Goal: Transaction & Acquisition: Book appointment/travel/reservation

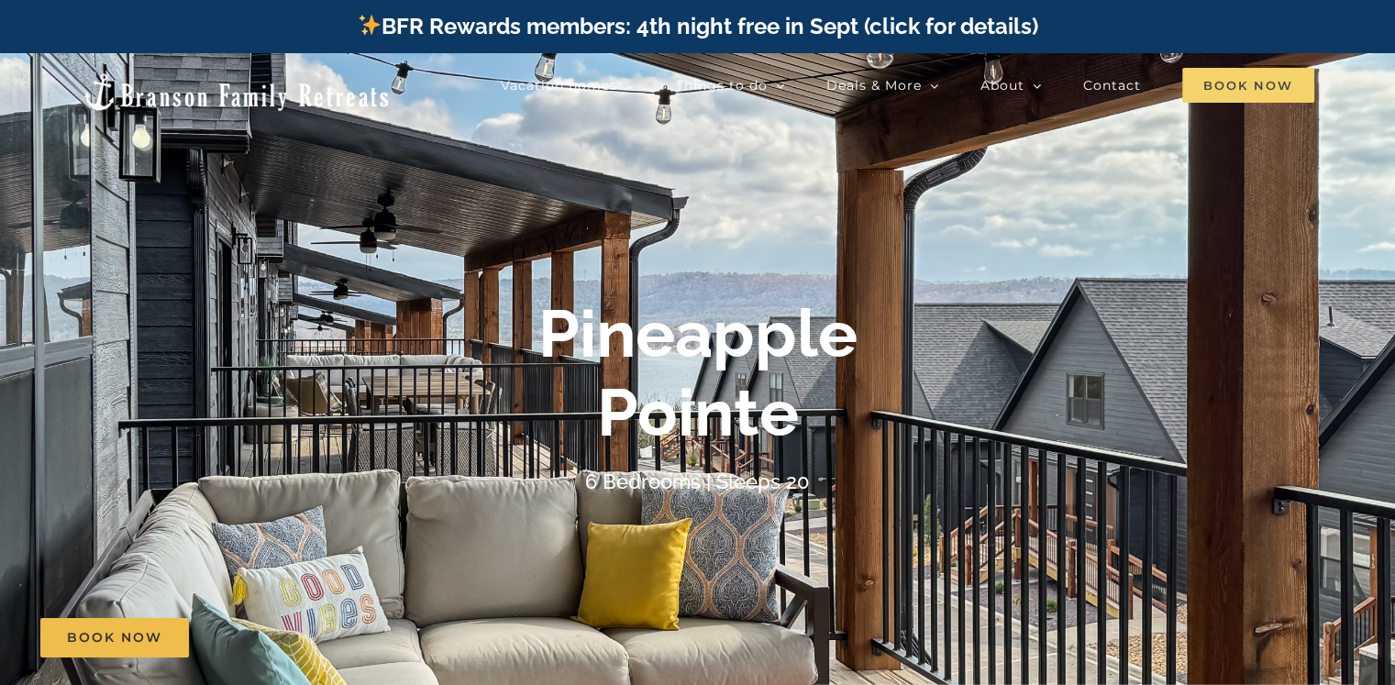
click at [1234, 89] on span "Book Now" at bounding box center [1248, 85] width 132 height 35
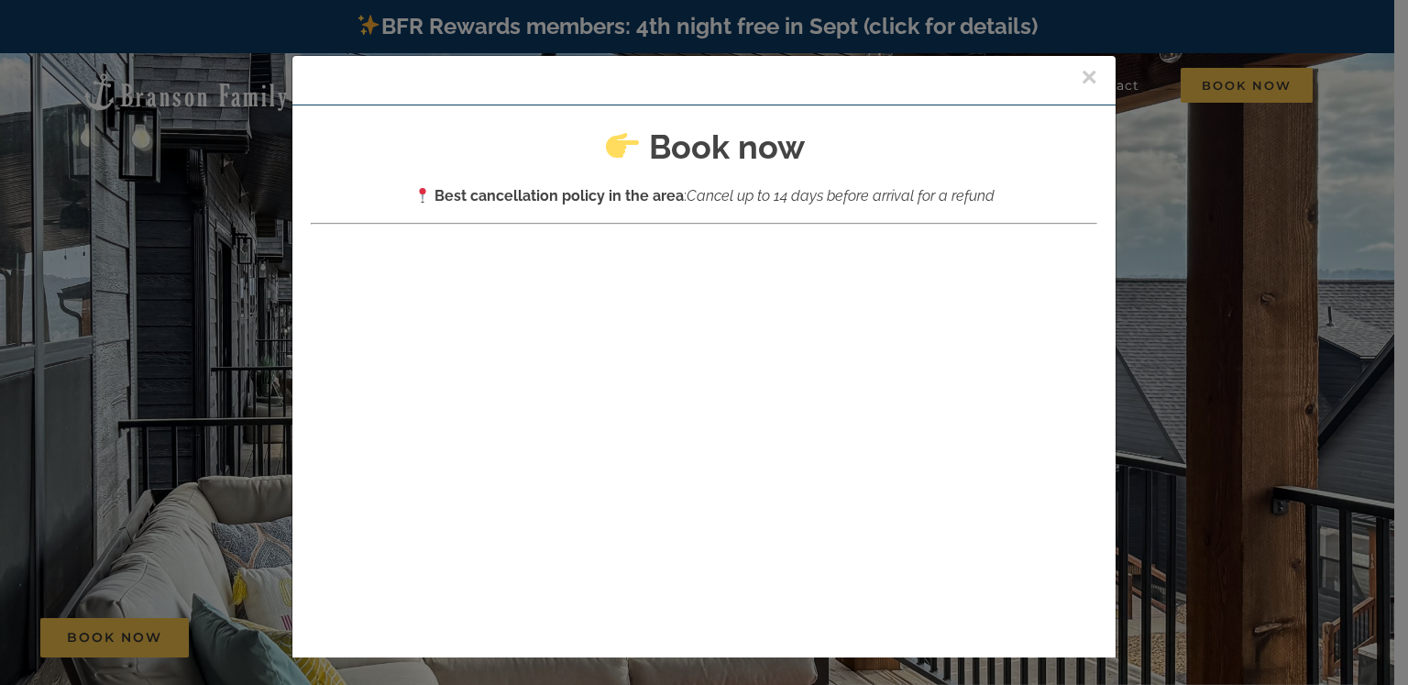
click at [1220, 136] on div "× Book now Best cancellation policy in the area : Cancel up to 14 days before a…" at bounding box center [704, 342] width 1408 height 685
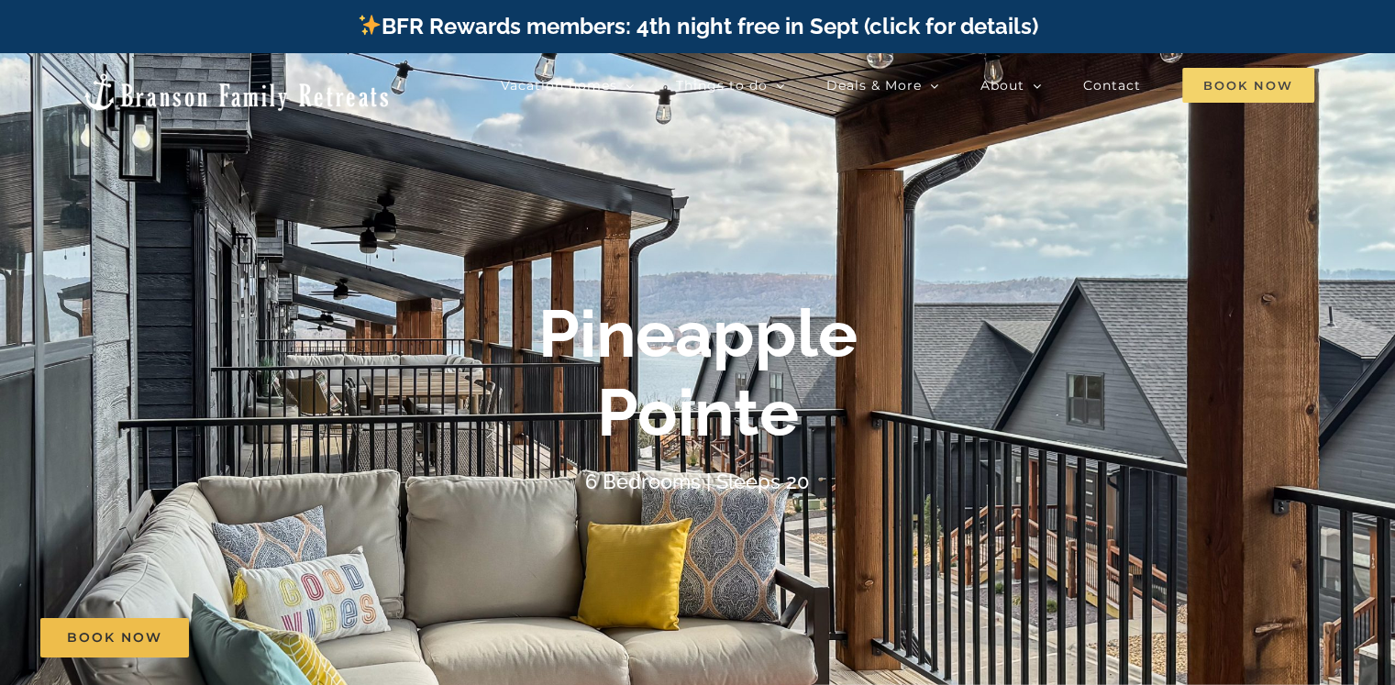
click at [1228, 91] on span "Book Now" at bounding box center [1248, 85] width 132 height 35
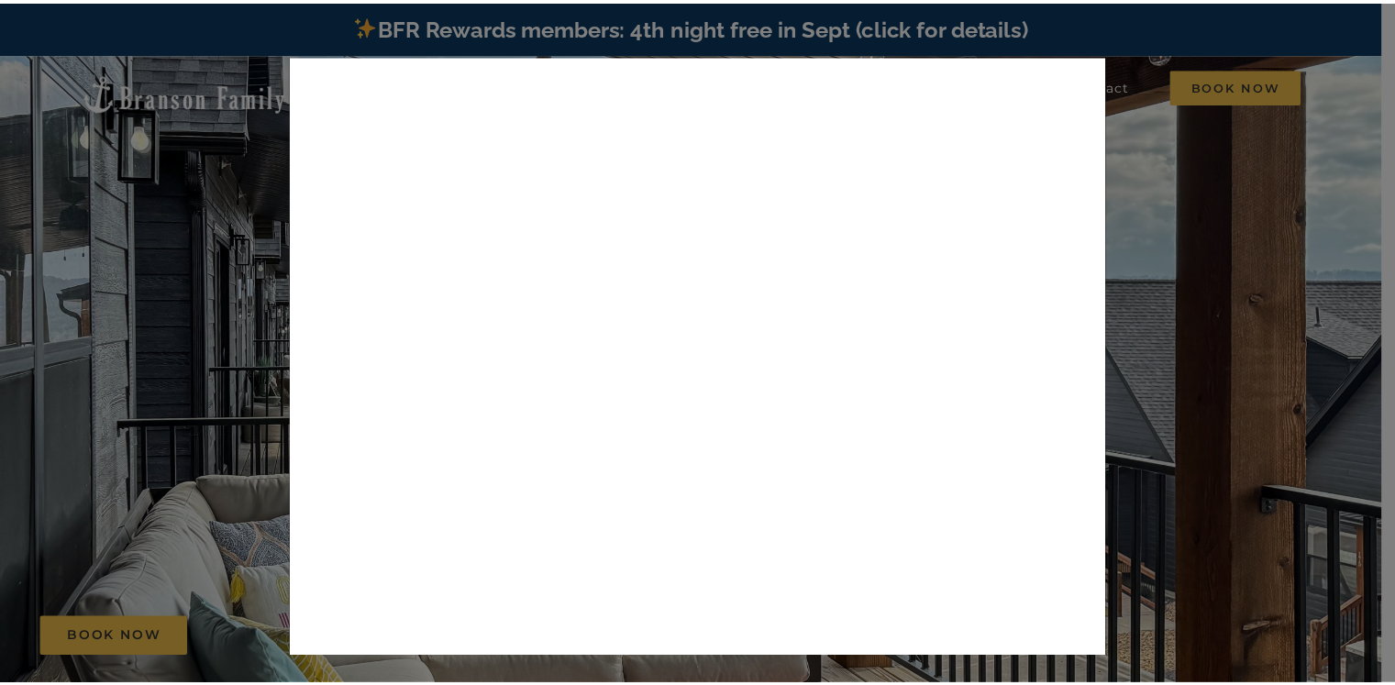
scroll to position [334, 0]
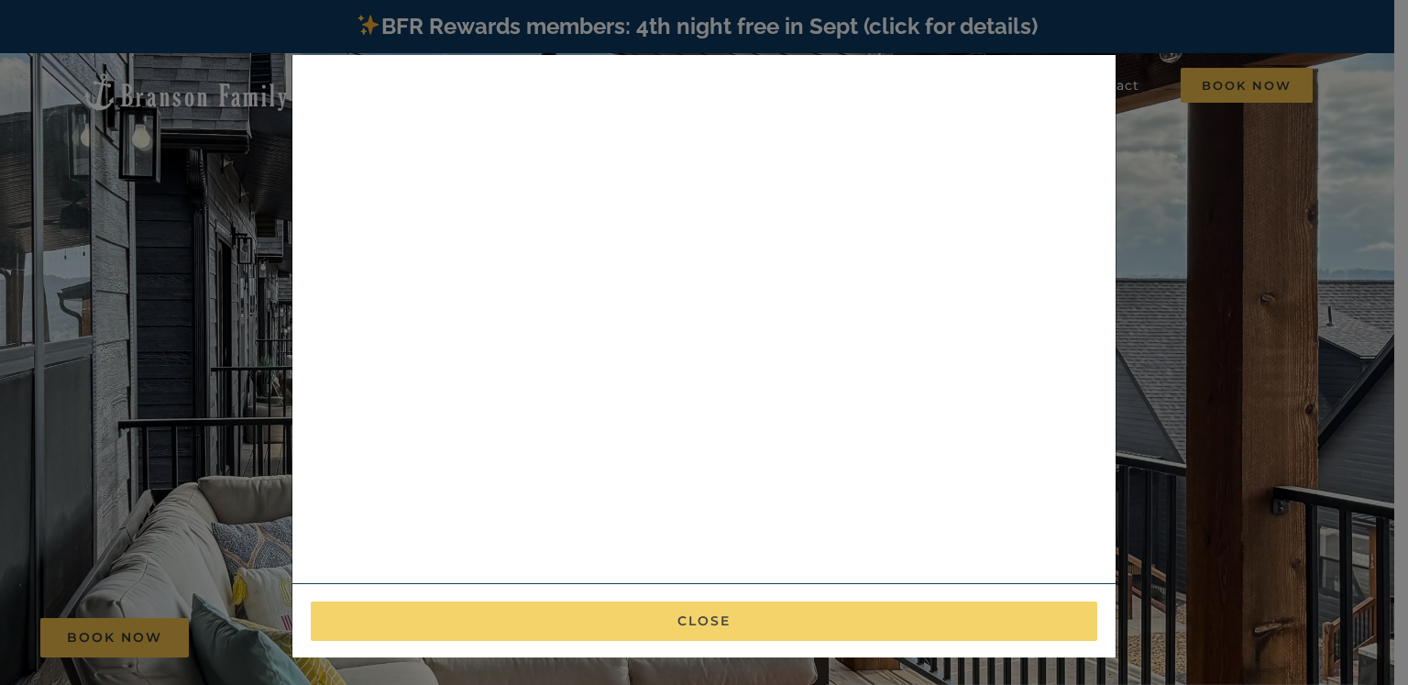
click at [829, 630] on button "Close" at bounding box center [704, 621] width 787 height 39
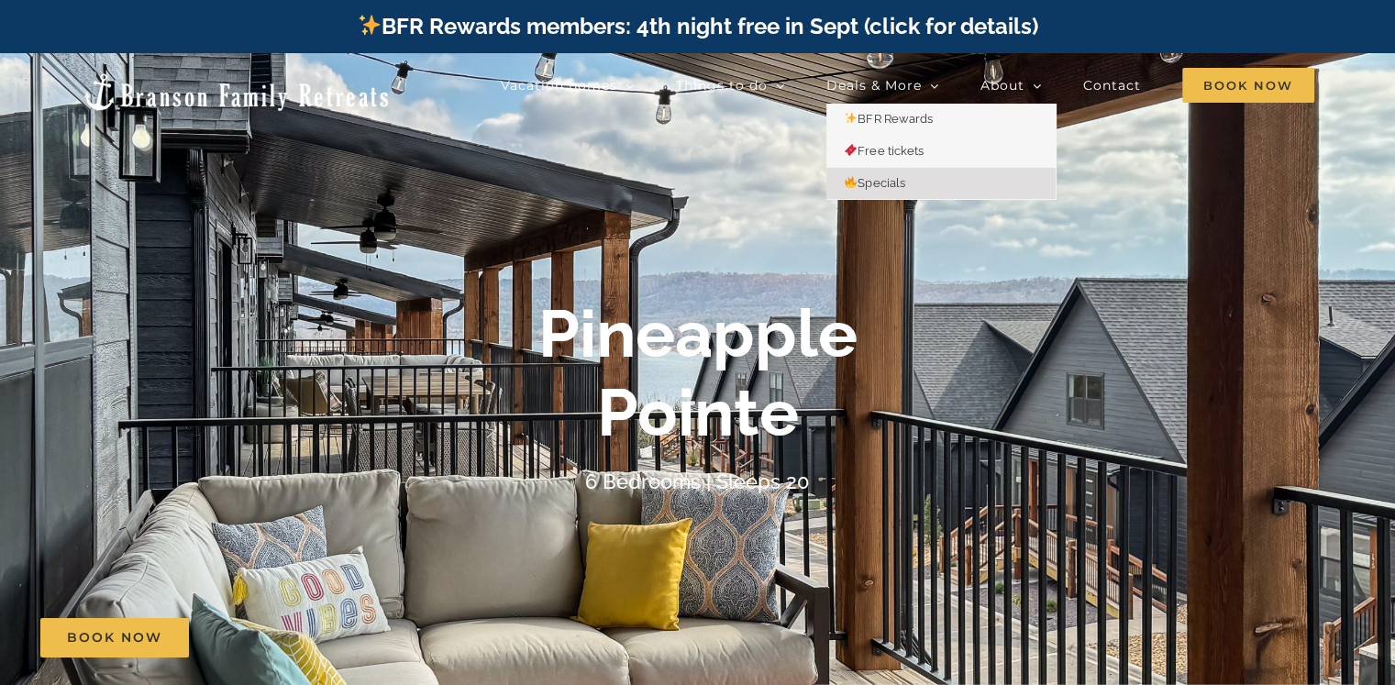
click at [883, 177] on span "Specials" at bounding box center [875, 183] width 61 height 14
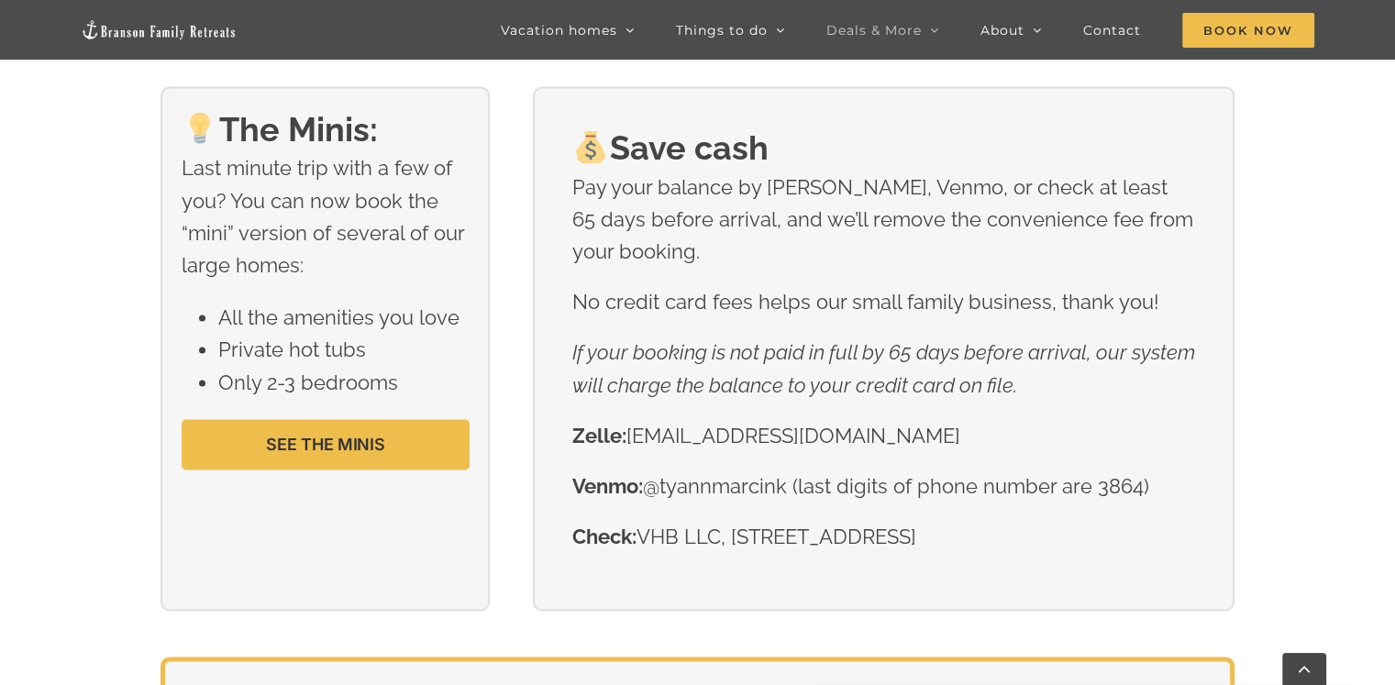
scroll to position [2678, 0]
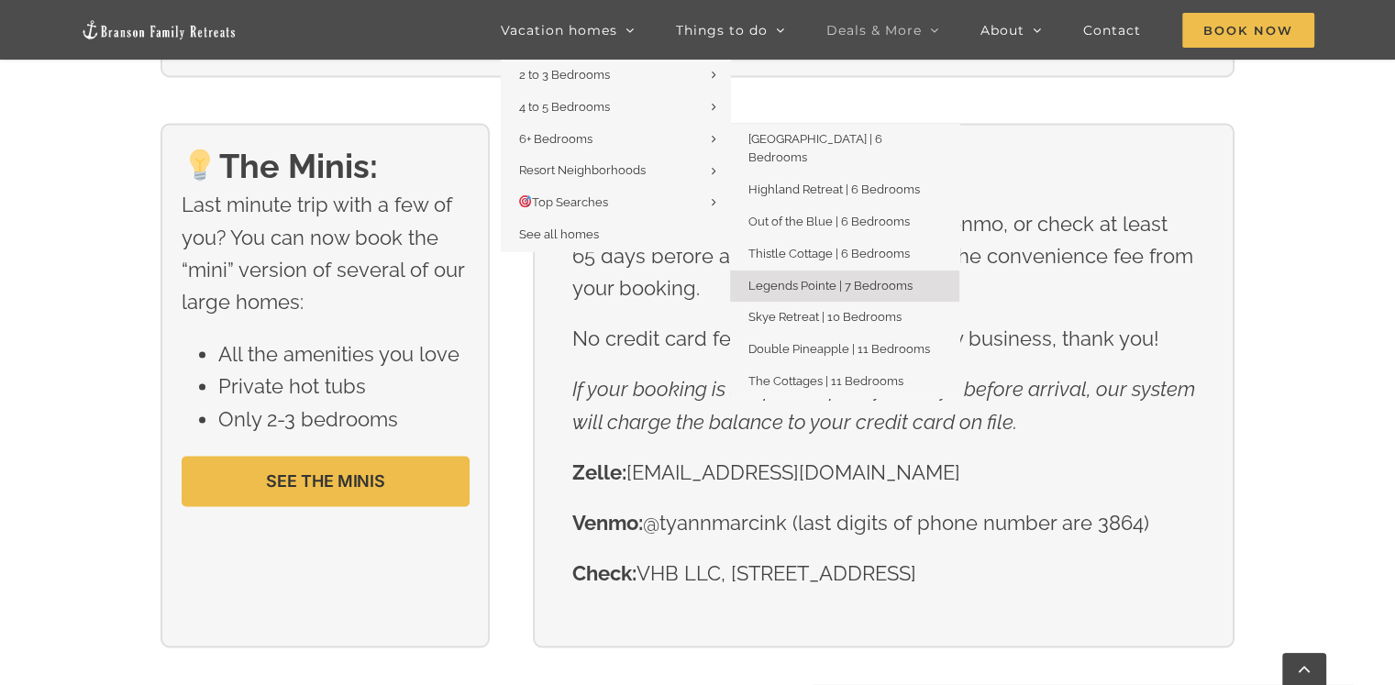
click at [841, 279] on span "Legends Pointe | 7 Bedrooms" at bounding box center [830, 286] width 164 height 14
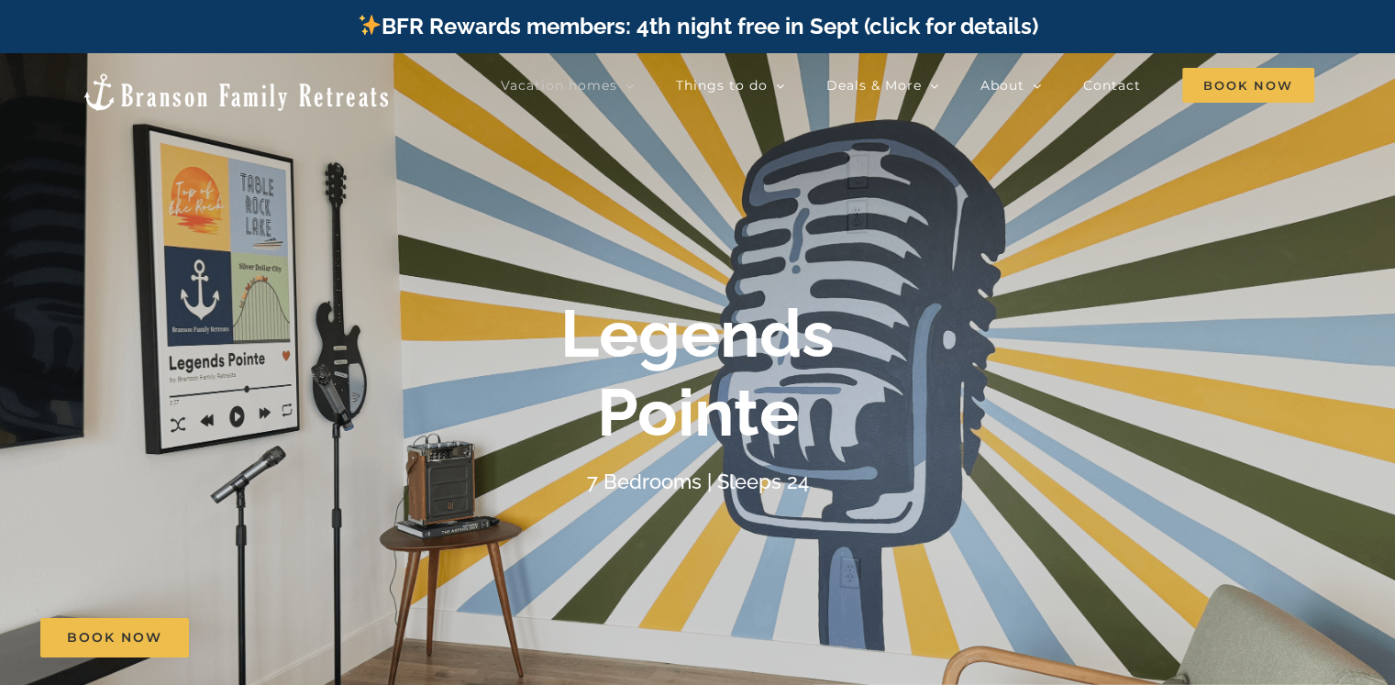
click at [841, 267] on div at bounding box center [697, 395] width 1395 height 685
drag, startPoint x: 1150, startPoint y: 131, endPoint x: 1273, endPoint y: 242, distance: 165.6
click at [1273, 242] on div at bounding box center [697, 395] width 1395 height 685
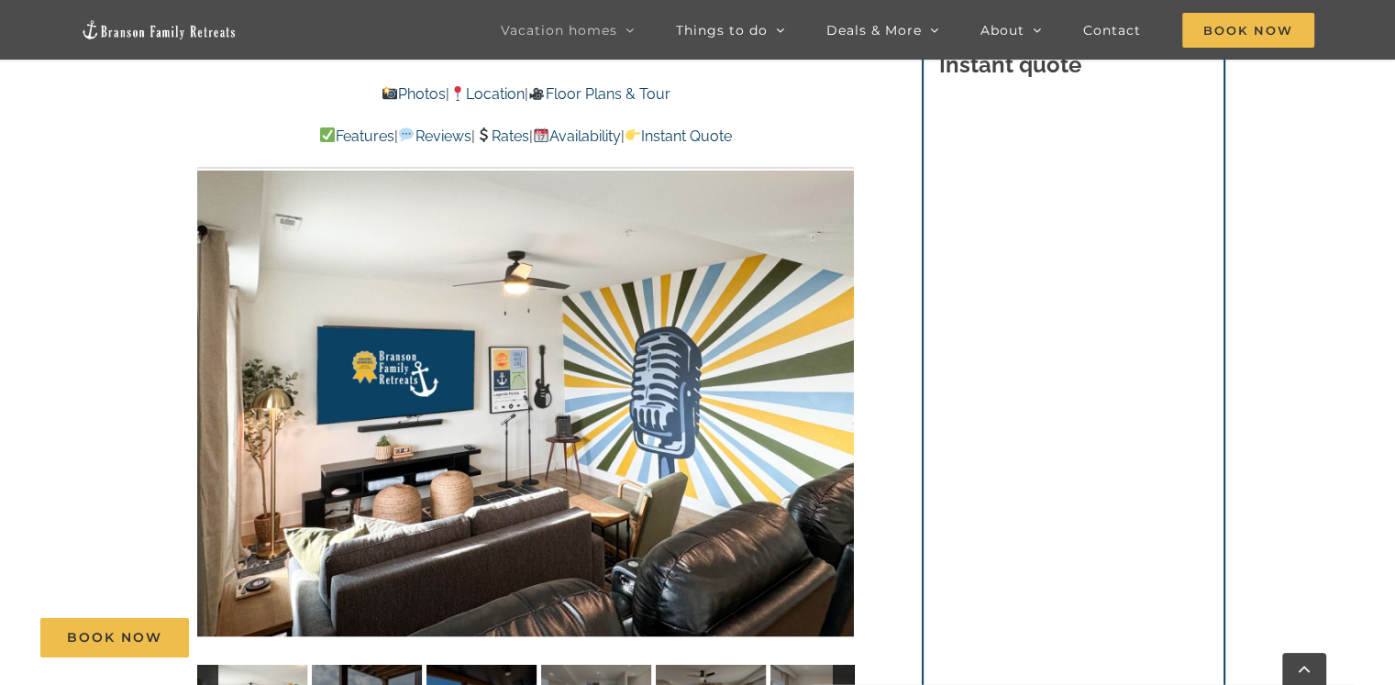
scroll to position [937, 0]
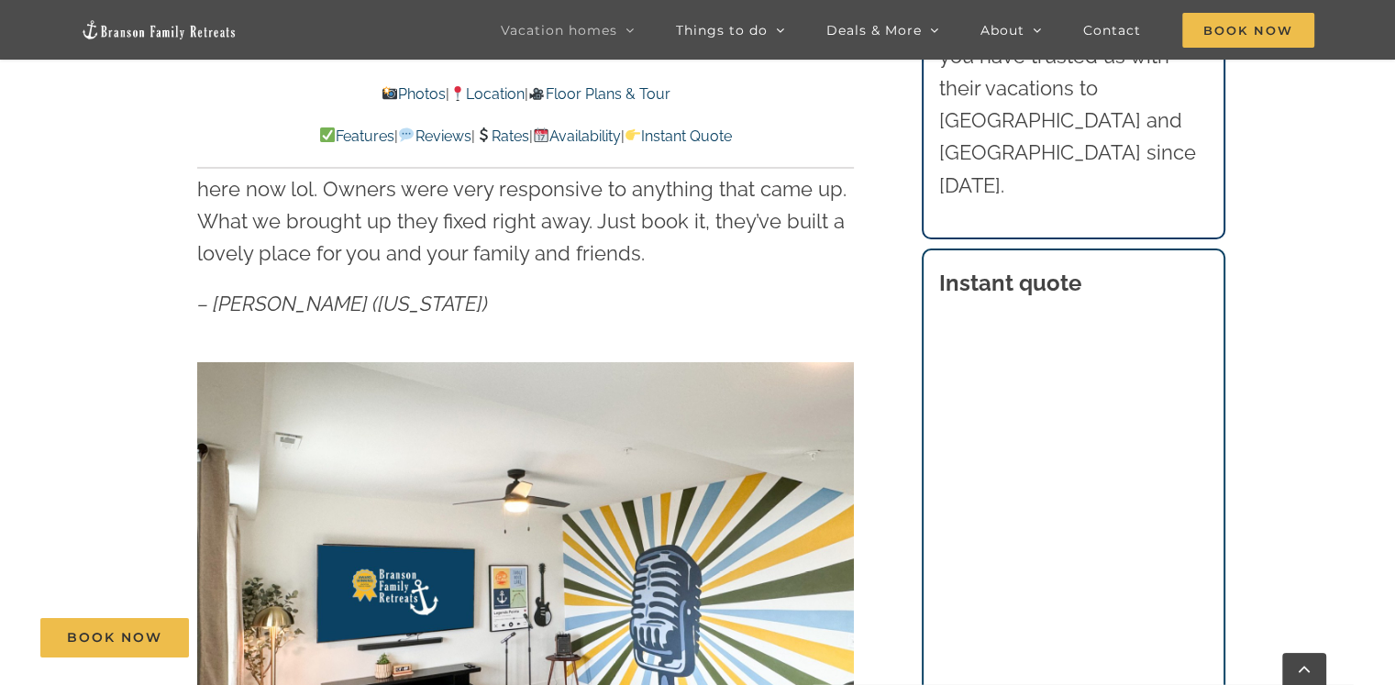
click at [501, 133] on link "Rates" at bounding box center [502, 135] width 54 height 17
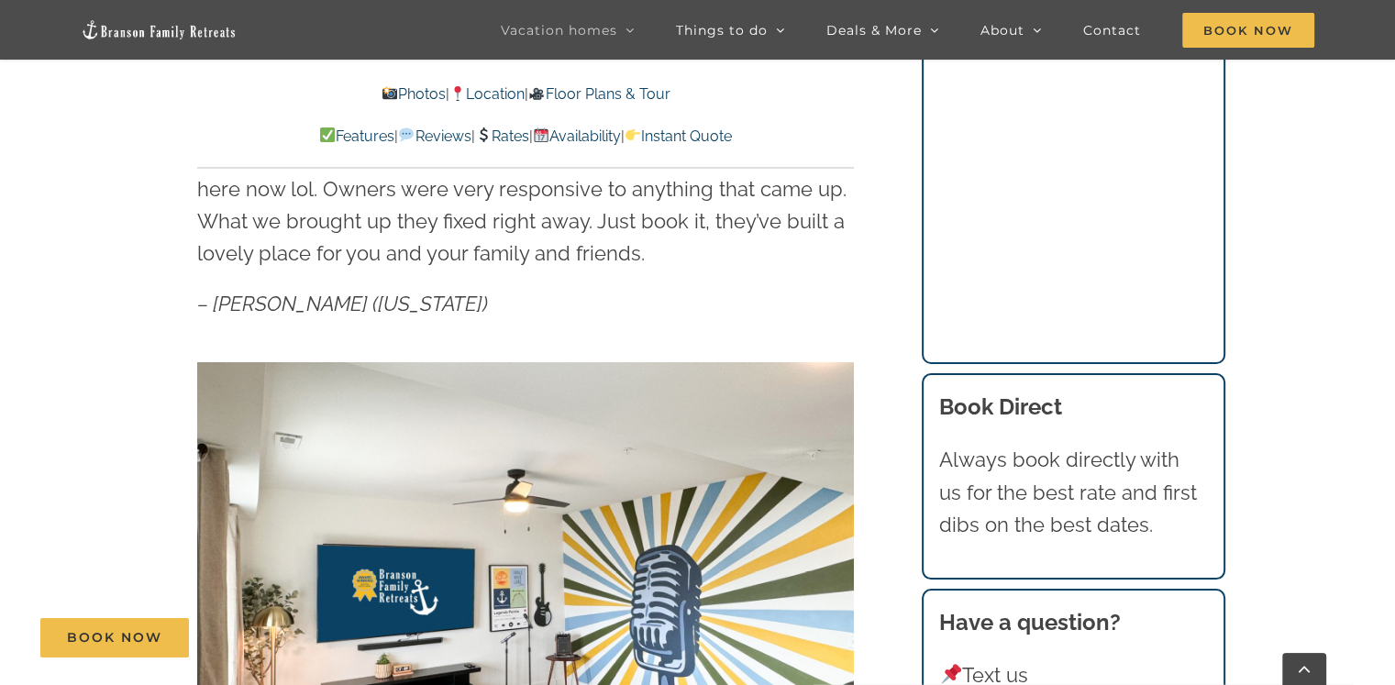
scroll to position [11302, 0]
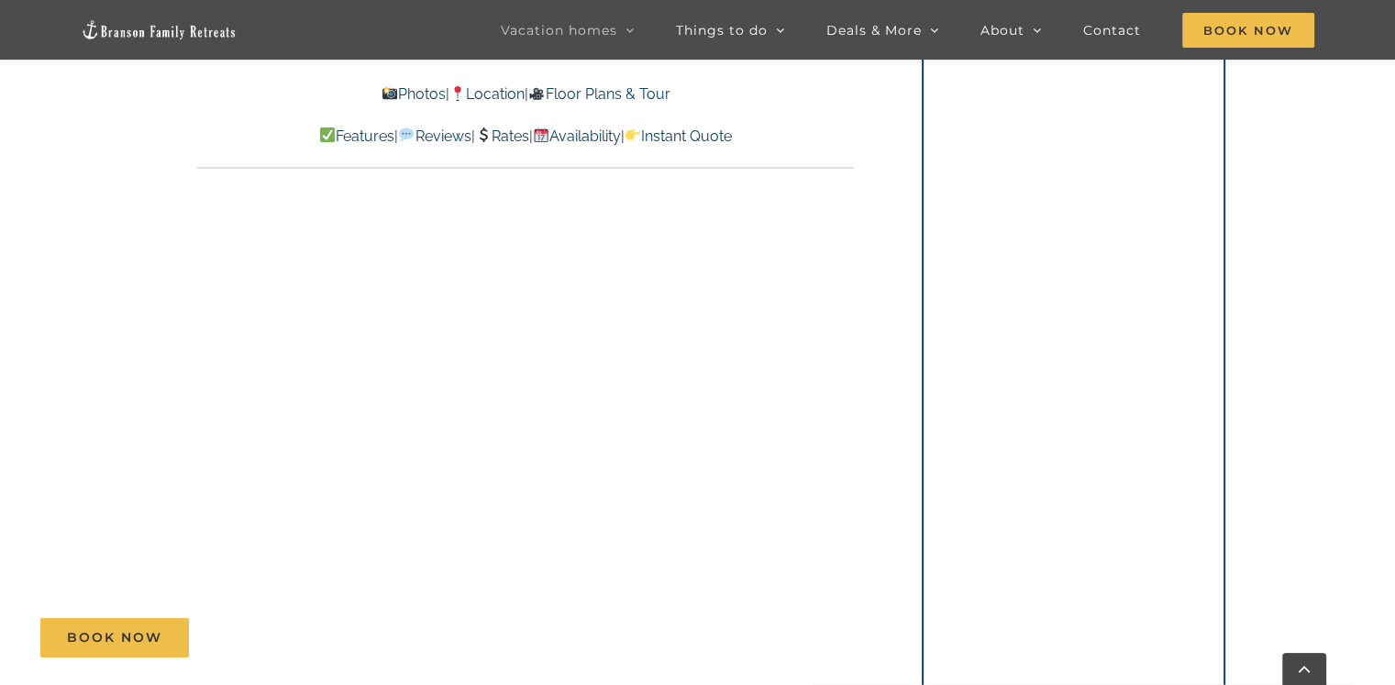
click at [501, 133] on link "Rates" at bounding box center [502, 135] width 54 height 17
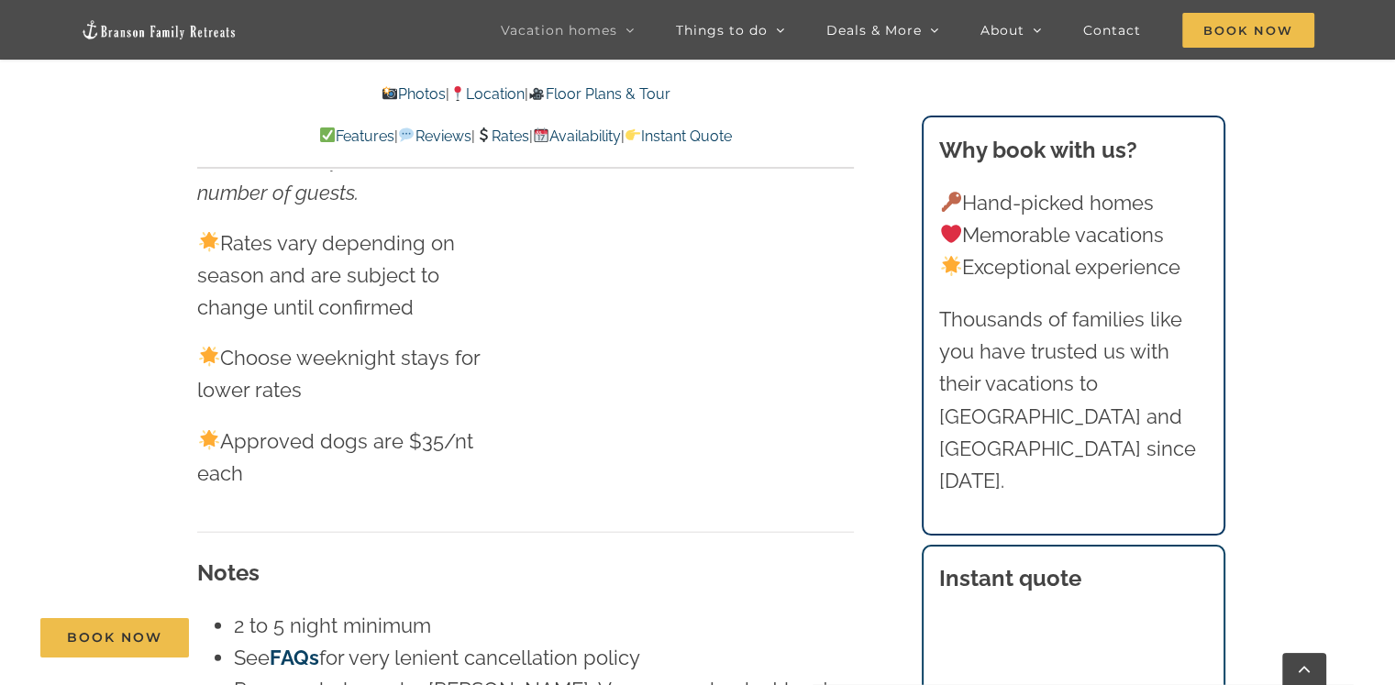
click at [1223, 243] on section "Why book with us? Hand-picked homes Memorable vacations Exceptional experience …" at bounding box center [1074, 326] width 304 height 420
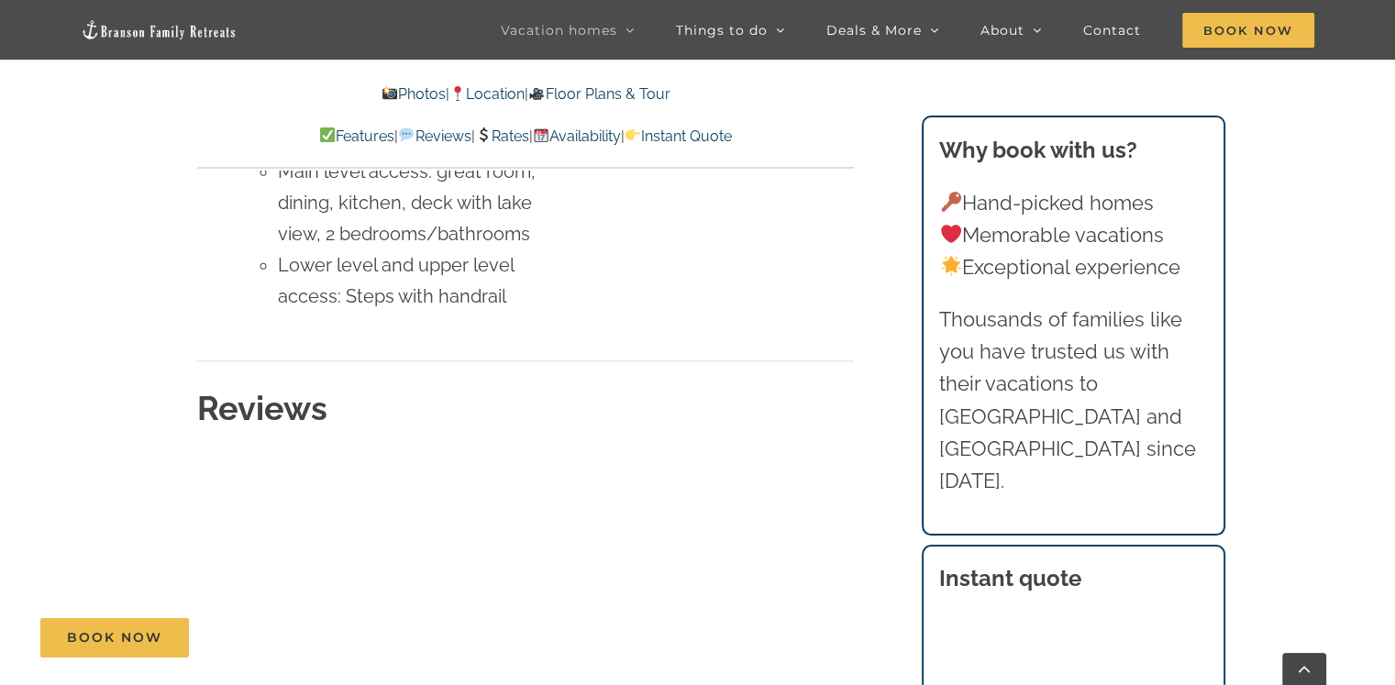
scroll to position [8807, 0]
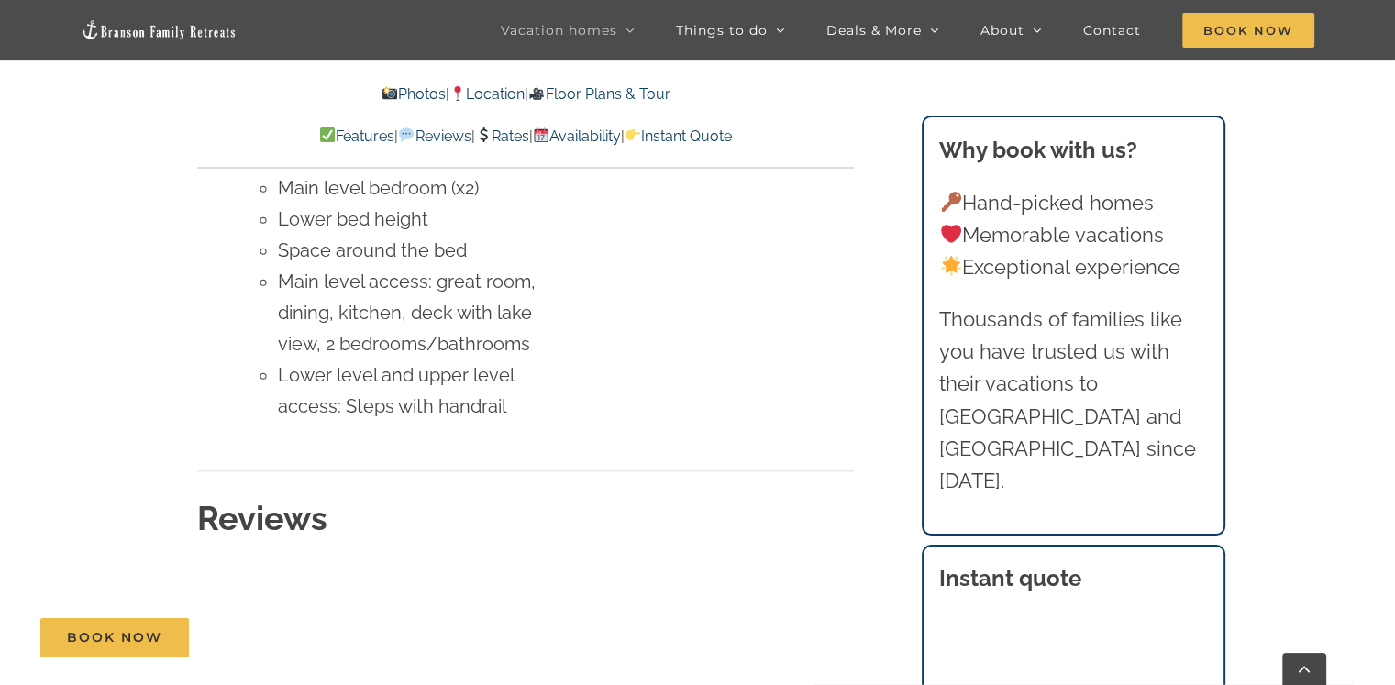
click at [1183, 619] on div "Book Now" at bounding box center [711, 637] width 1342 height 39
click at [1089, 629] on div "Book Now" at bounding box center [711, 637] width 1342 height 39
click at [1177, 621] on div "Book Now" at bounding box center [711, 637] width 1342 height 39
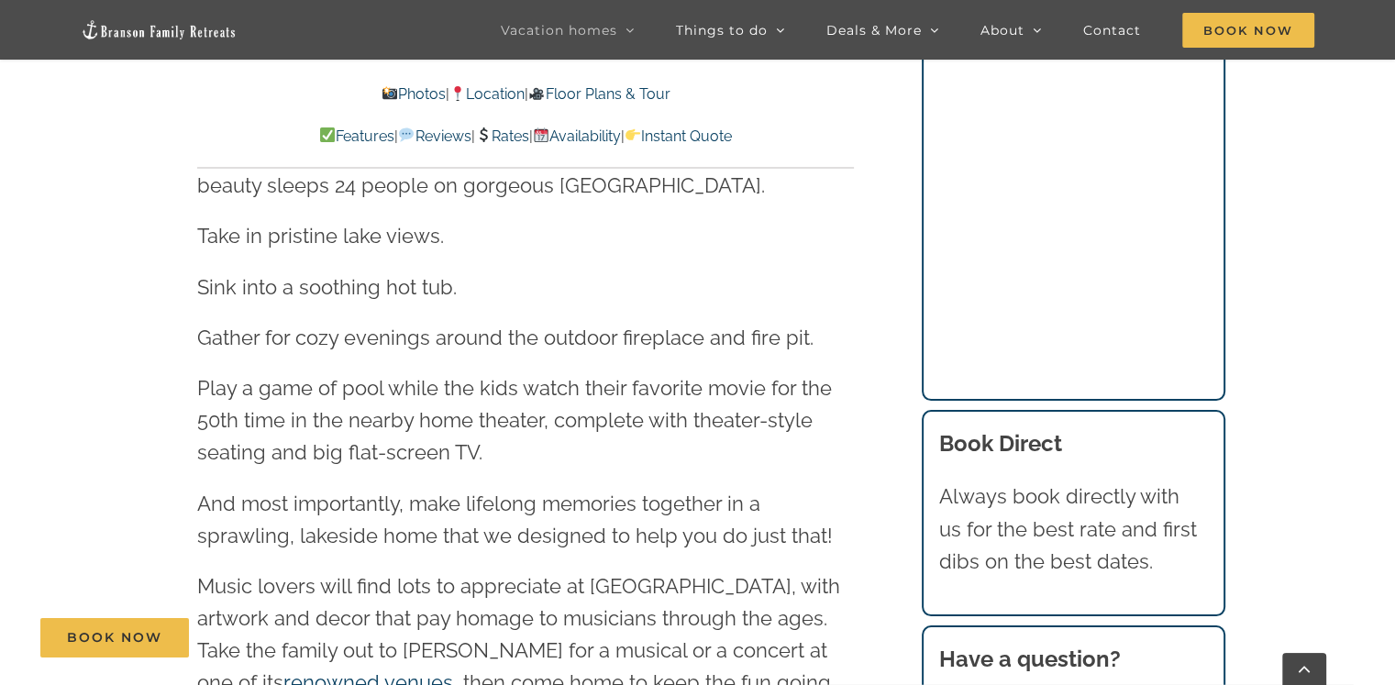
scroll to position [1907, 0]
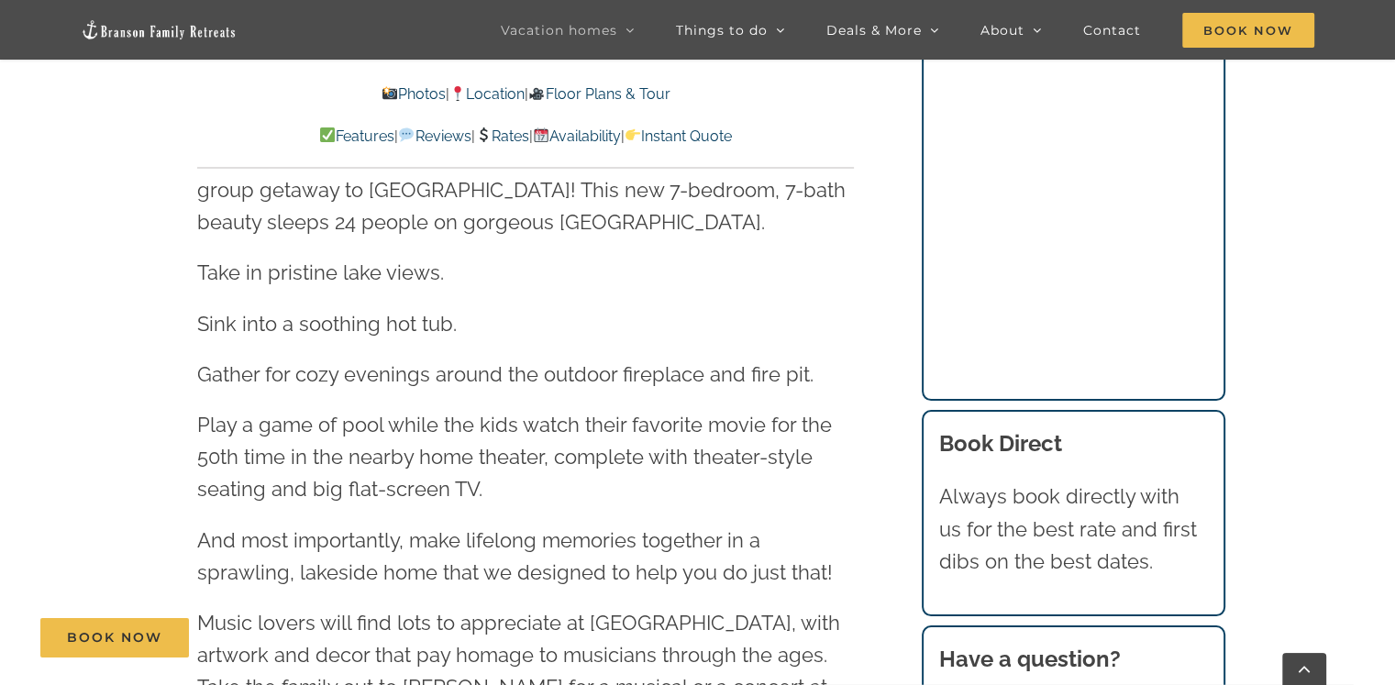
click at [514, 128] on link "Rates" at bounding box center [502, 135] width 54 height 17
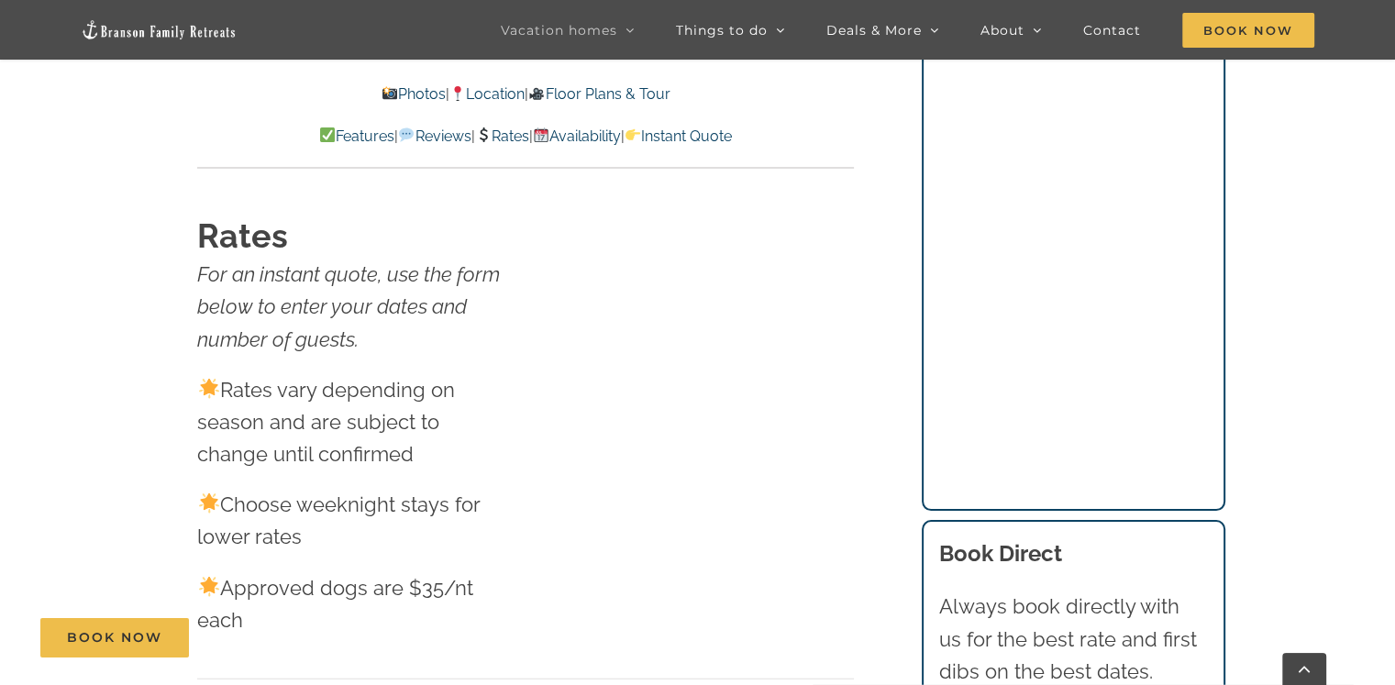
scroll to position [11118, 0]
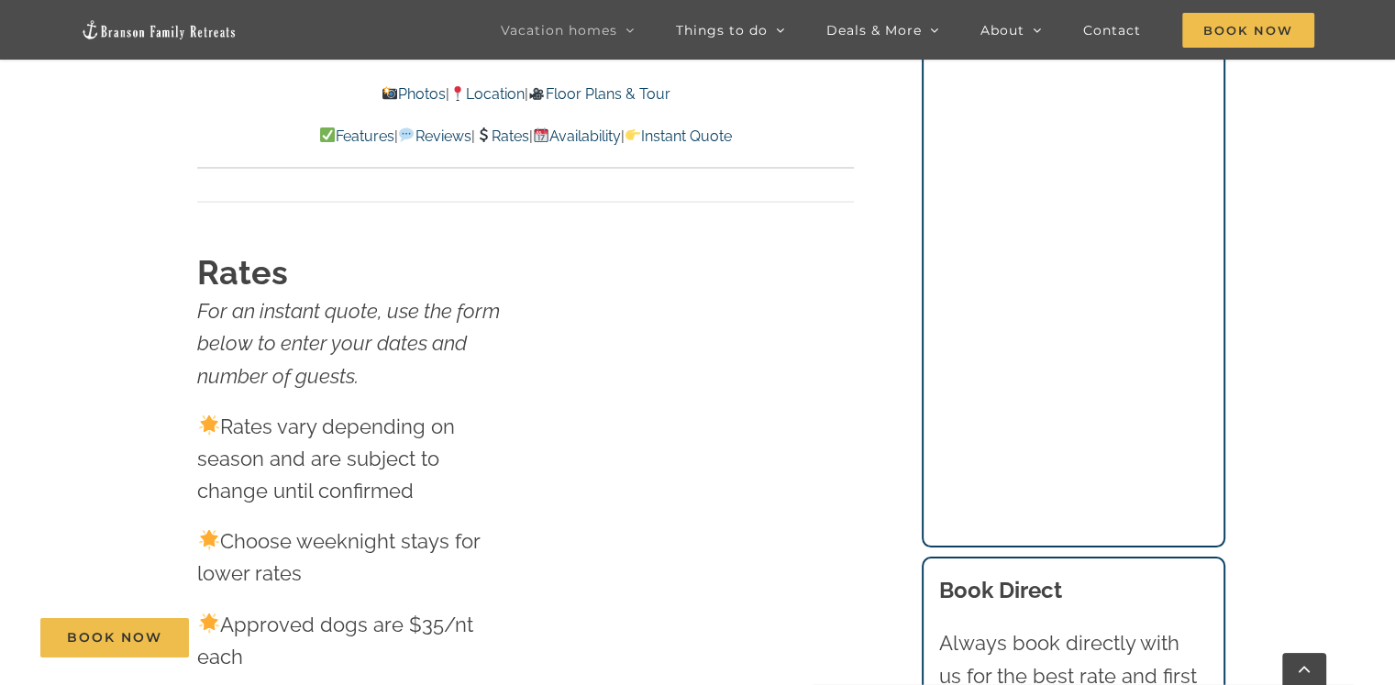
click at [732, 138] on link "Instant Quote" at bounding box center [677, 135] width 107 height 17
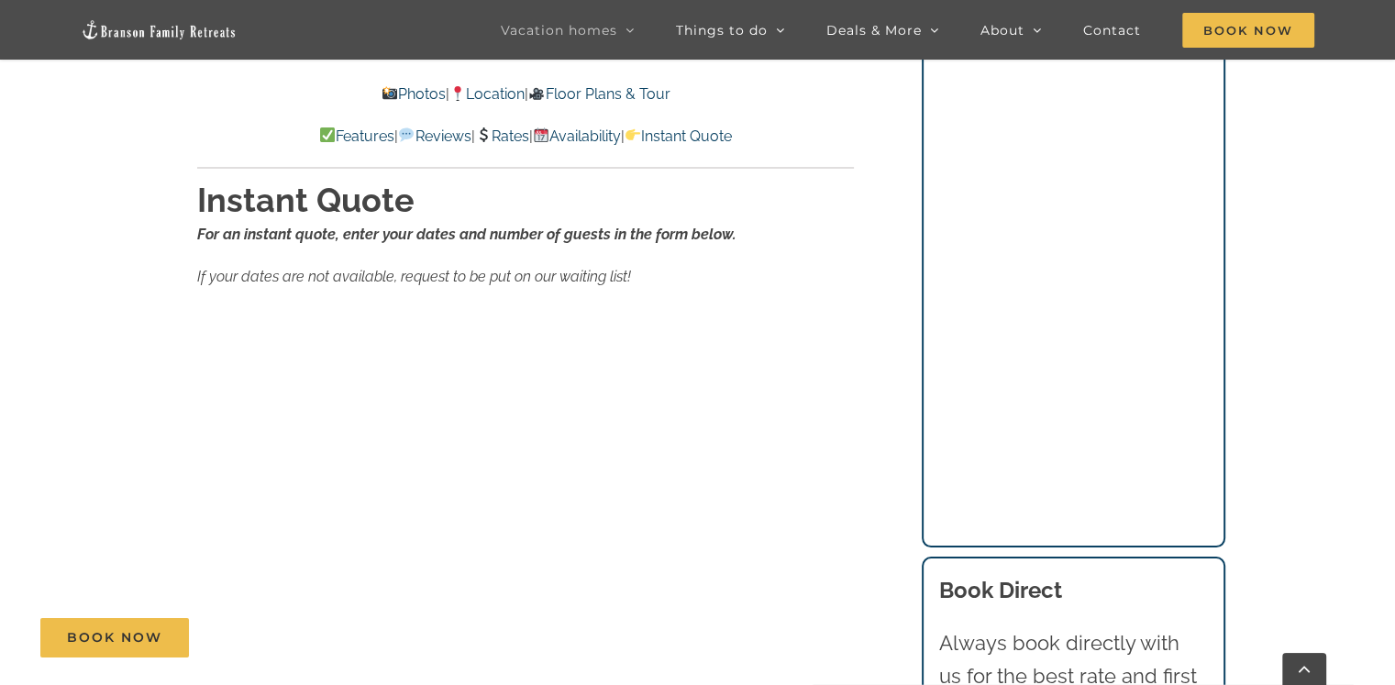
scroll to position [11928, 0]
